Goal: Task Accomplishment & Management: Use online tool/utility

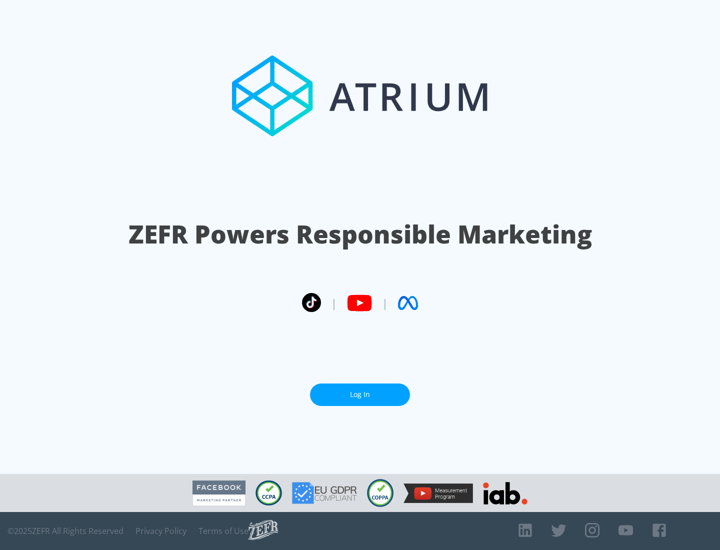
click at [360, 395] on link "Log In" at bounding box center [360, 395] width 100 height 23
